Goal: Task Accomplishment & Management: Manage account settings

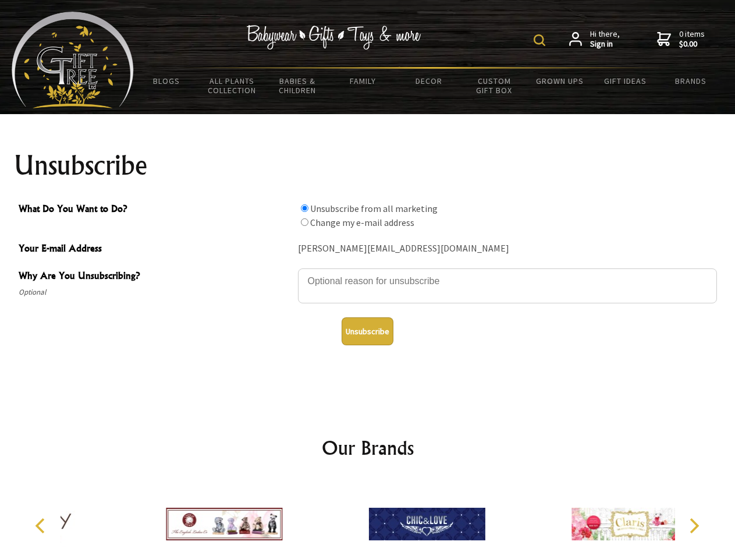
click at [541, 40] on img at bounding box center [539, 40] width 12 height 12
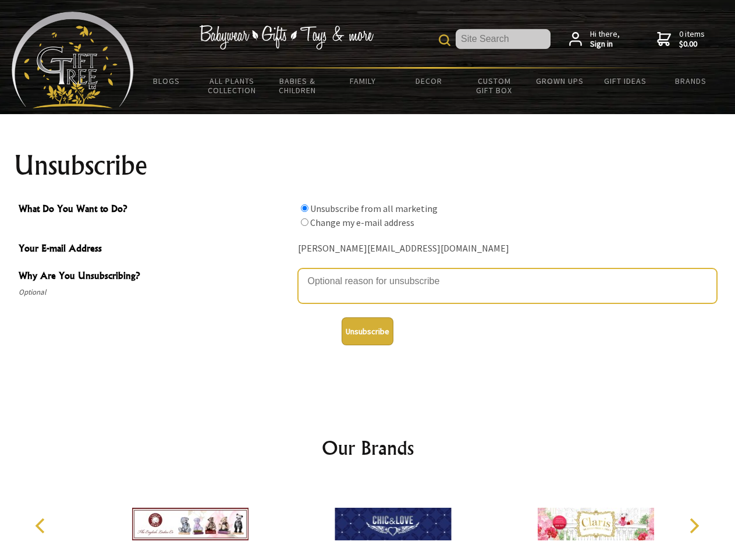
click at [368, 272] on textarea "Why Are You Unsubscribing?" at bounding box center [507, 285] width 419 height 35
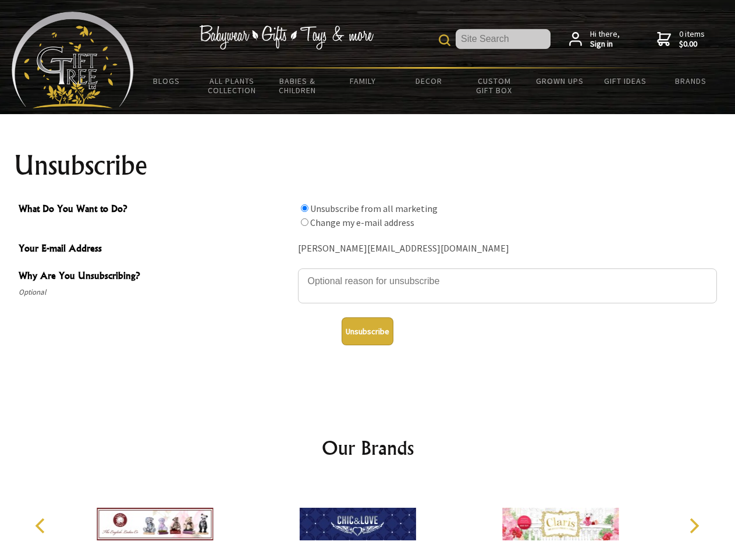
click at [304, 208] on input "What Do You Want to Do?" at bounding box center [305, 208] width 8 height 8
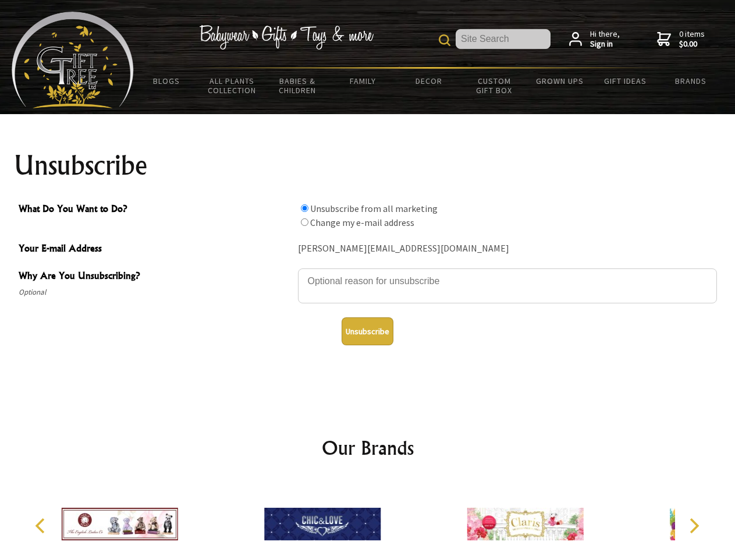
click at [304, 222] on input "What Do You Want to Do?" at bounding box center [305, 222] width 8 height 8
radio input "true"
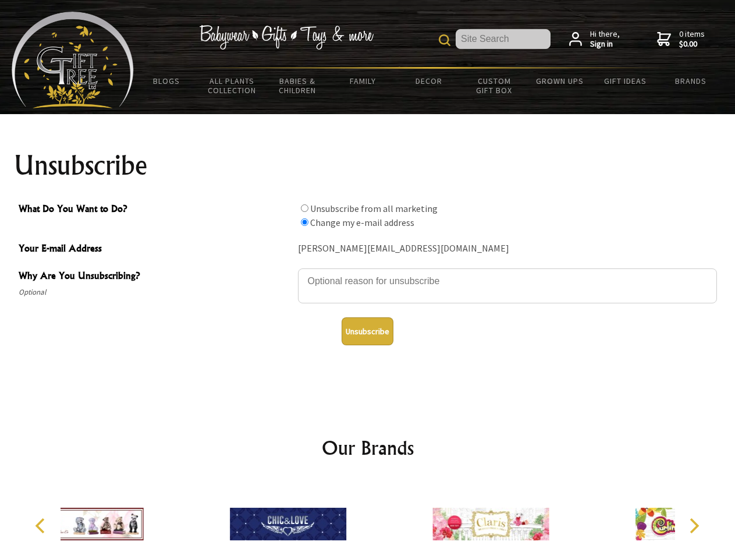
click at [367, 331] on button "Unsubscribe" at bounding box center [368, 331] width 52 height 28
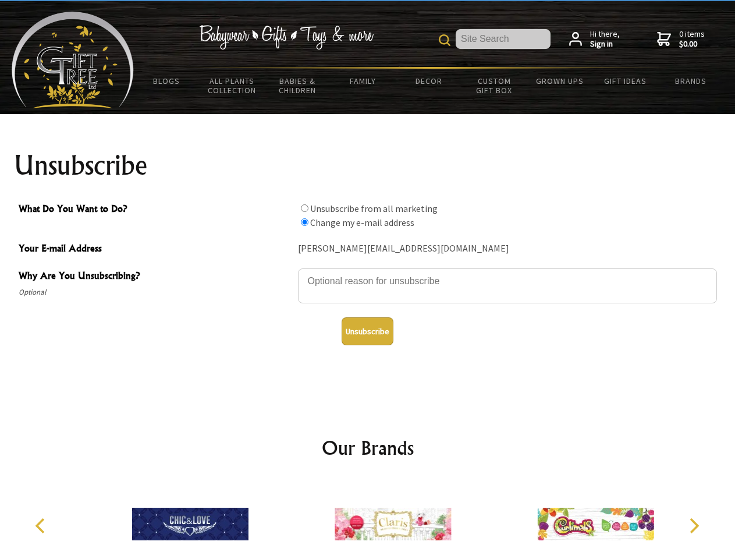
click at [368, 519] on img at bounding box center [393, 523] width 116 height 87
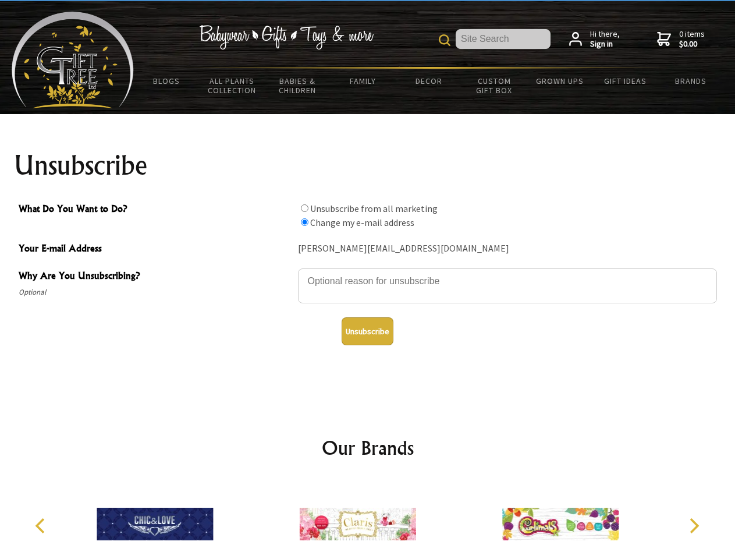
click at [42, 525] on icon "Previous" at bounding box center [41, 525] width 15 height 15
click at [693, 525] on icon "Next" at bounding box center [692, 525] width 15 height 15
